Goal: Book appointment/travel/reservation

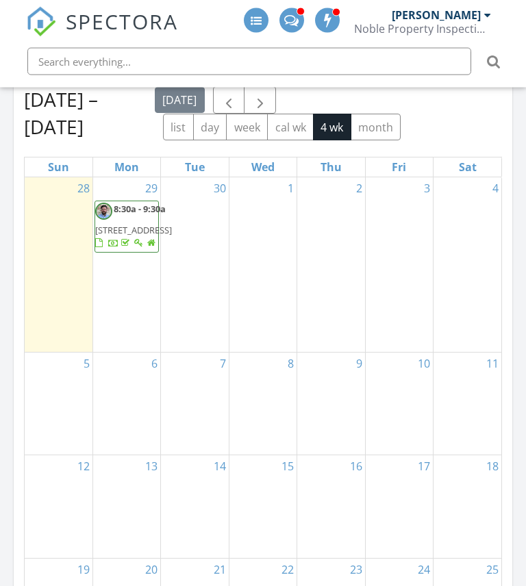
scroll to position [1334, 0]
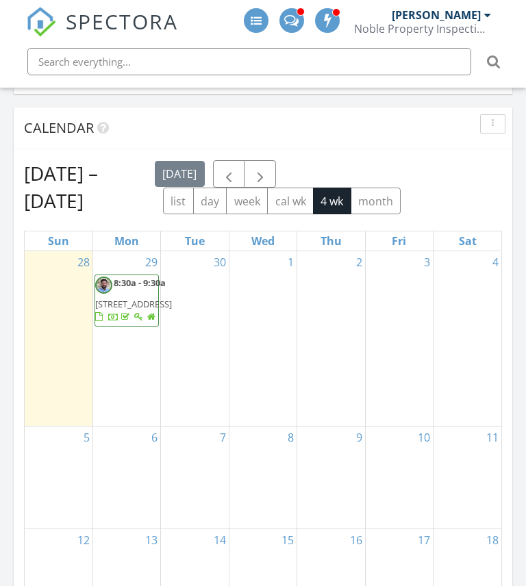
click at [483, 330] on div "4" at bounding box center [467, 338] width 68 height 175
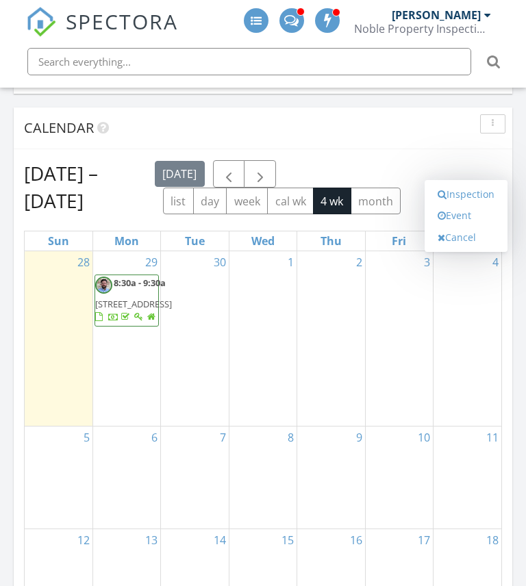
click at [467, 214] on link "Event" at bounding box center [466, 216] width 71 height 22
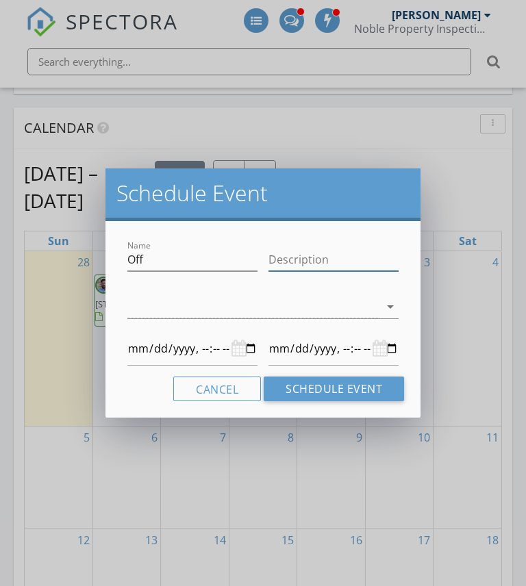
click at [348, 253] on input "Description" at bounding box center [333, 260] width 130 height 23
type input "A"
type input "[DATE]T00:00"
type input "Ap"
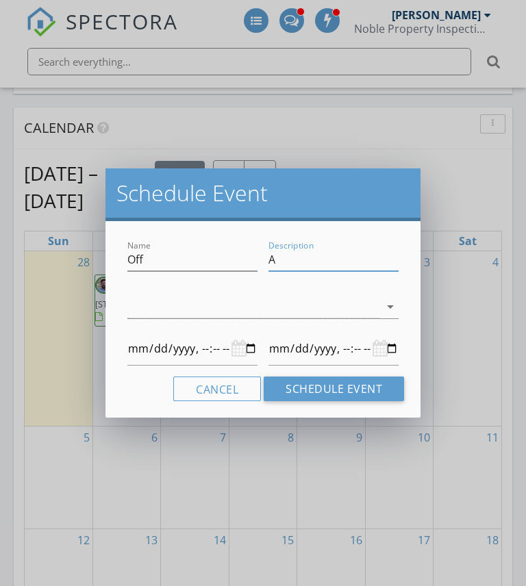
type input "[DATE]T00:00"
type input "App"
type input "[DATE]T00:00"
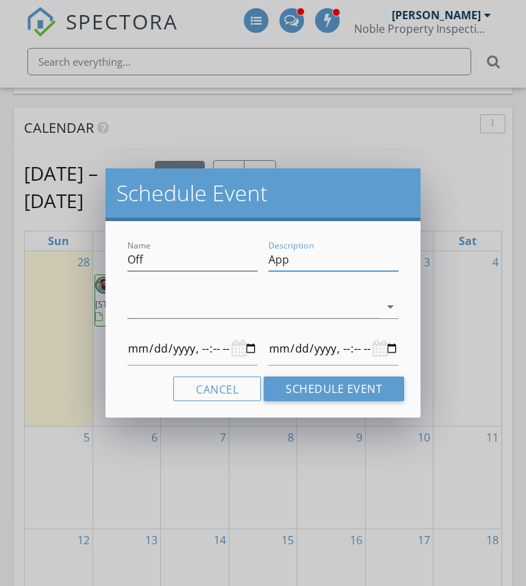
type input "Appt"
type input "[DATE]T00:00"
type input "Appt"
click at [393, 305] on icon "arrow_drop_down" at bounding box center [390, 306] width 16 height 16
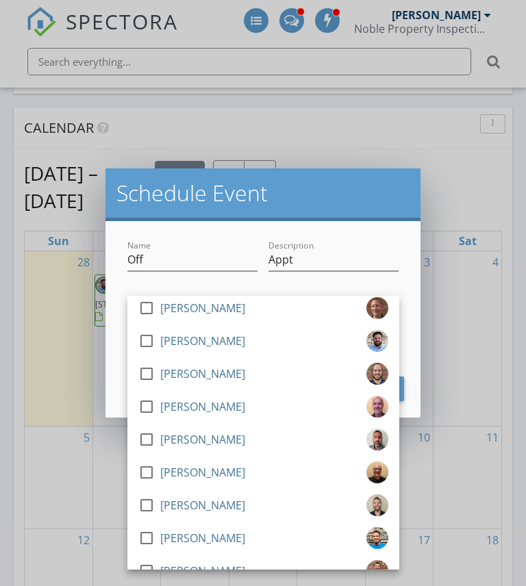
scroll to position [632, 0]
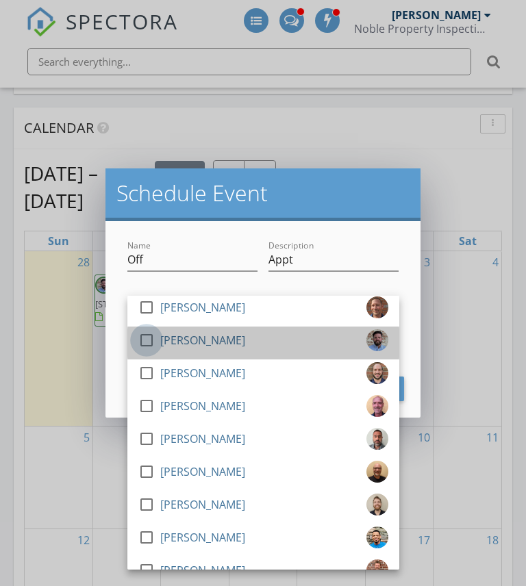
click at [151, 344] on div at bounding box center [146, 340] width 23 height 23
type input "[DATE]T00:00"
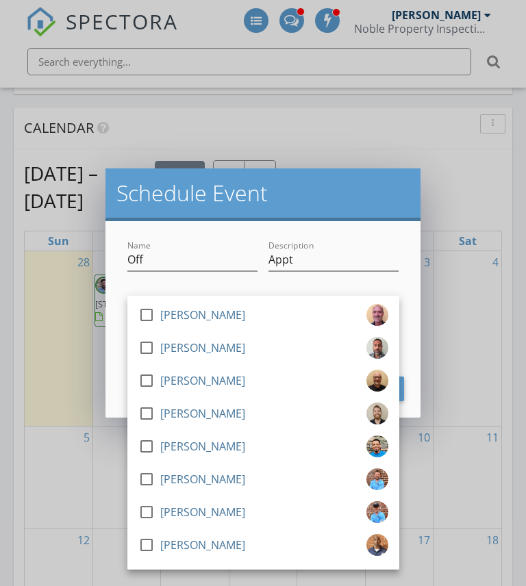
scroll to position [723, 0]
click at [367, 246] on div "Description Appt" at bounding box center [333, 262] width 130 height 45
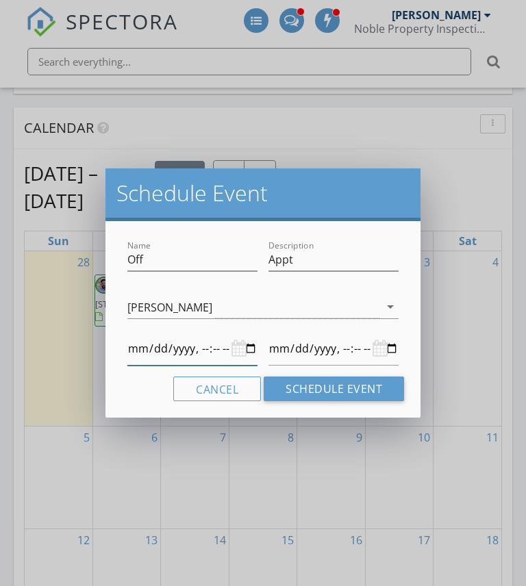
click at [224, 351] on input "datetime-local" at bounding box center [192, 349] width 130 height 34
type input "[DATE]T02:00"
type input "[DATE]T14:00"
click at [334, 344] on input "datetime-local" at bounding box center [333, 349] width 130 height 34
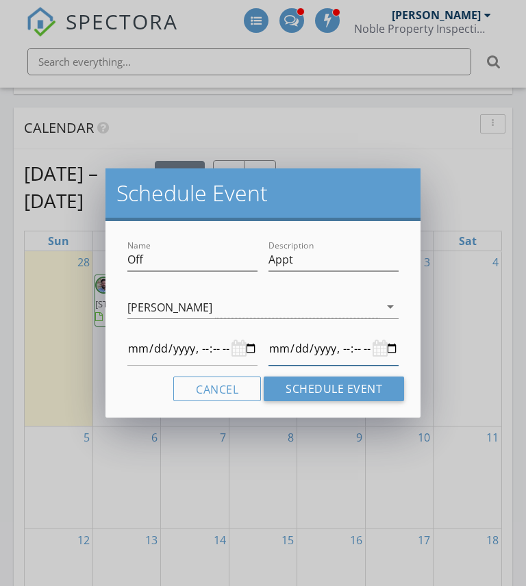
type input "[DATE]T18:00"
type input "[DATE]T14:00"
type input "[DATE]T18:00"
click at [324, 387] on button "Schedule Event" at bounding box center [334, 389] width 140 height 25
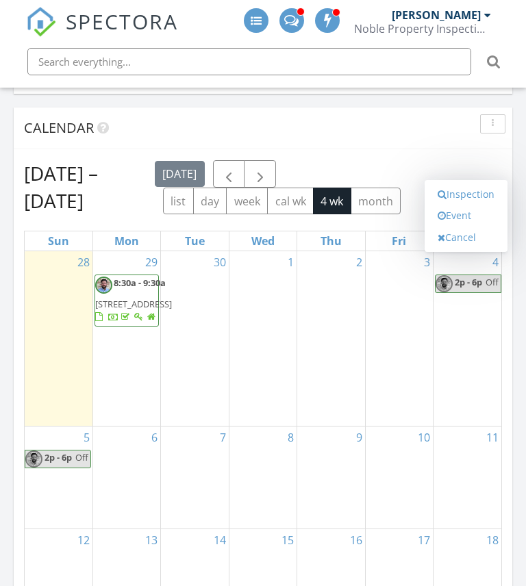
click at [468, 207] on link "Event" at bounding box center [466, 216] width 71 height 22
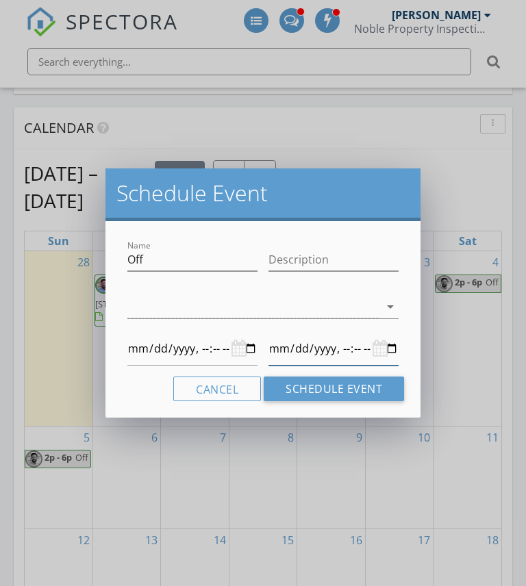
click at [291, 353] on input "datetime-local" at bounding box center [333, 349] width 130 height 34
type input "[DATE]T00:00"
type input "[DATE]T06:00"
type input "[DATE]T00:00"
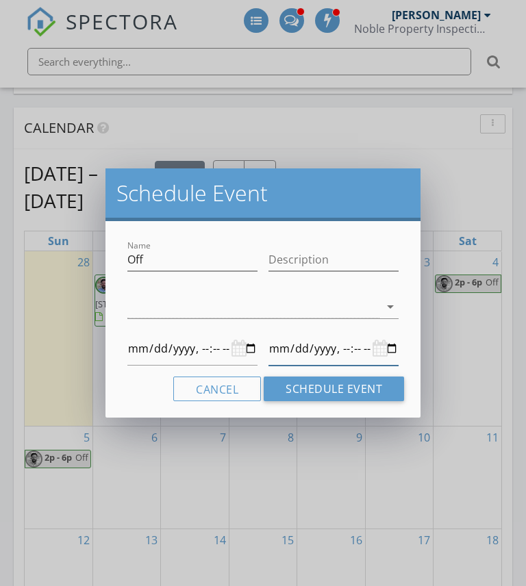
type input "[DATE]T18:00"
type input "[DATE]T00:00"
type input "[DATE]T18:00"
click at [323, 390] on button "Schedule Event" at bounding box center [334, 389] width 140 height 25
click at [231, 382] on button "Cancel" at bounding box center [217, 389] width 88 height 25
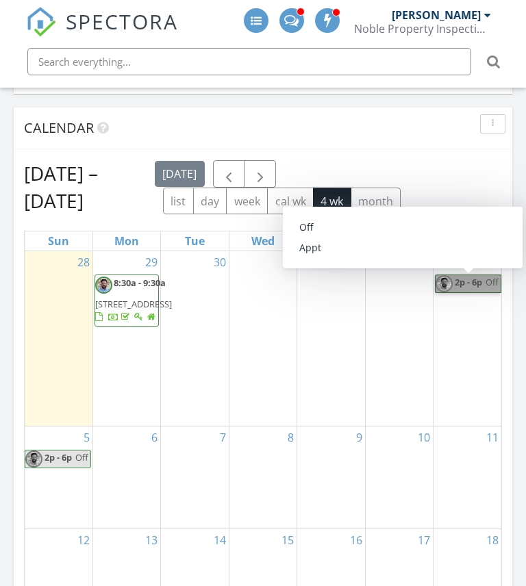
click at [474, 283] on link "2p - 6p Off" at bounding box center [468, 284] width 66 height 18
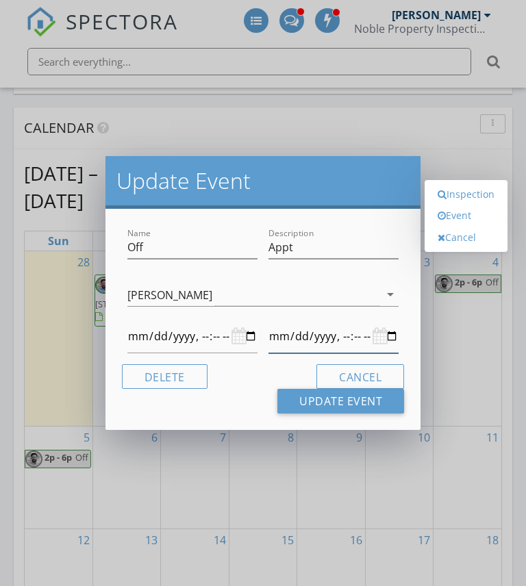
click at [322, 339] on input "datetime-local" at bounding box center [333, 337] width 130 height 34
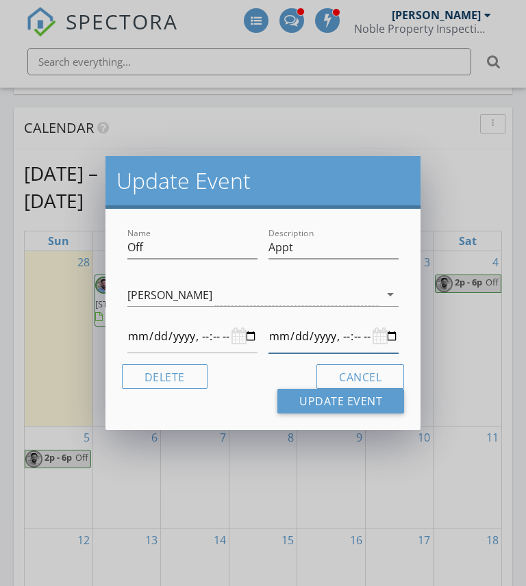
type input "[DATE]T18:00"
type input "[DATE]T14:00"
type input "[DATE]T18:00"
click at [353, 398] on button "Update Event" at bounding box center [340, 401] width 127 height 25
